Goal: Task Accomplishment & Management: Manage account settings

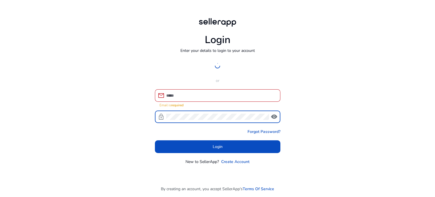
click at [124, 55] on div "Login Enter your details to login to your account Login with Google or mail Ema…" at bounding box center [217, 98] width 435 height 197
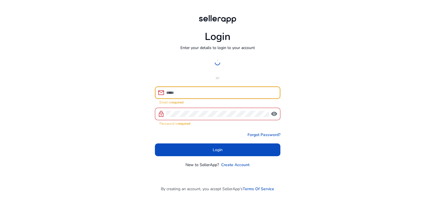
click at [232, 94] on input at bounding box center [221, 92] width 110 height 6
click at [265, 74] on div "Login with Google or mail Email is required lock visibility Password is require…" at bounding box center [217, 111] width 125 height 111
